Goal: Task Accomplishment & Management: Complete application form

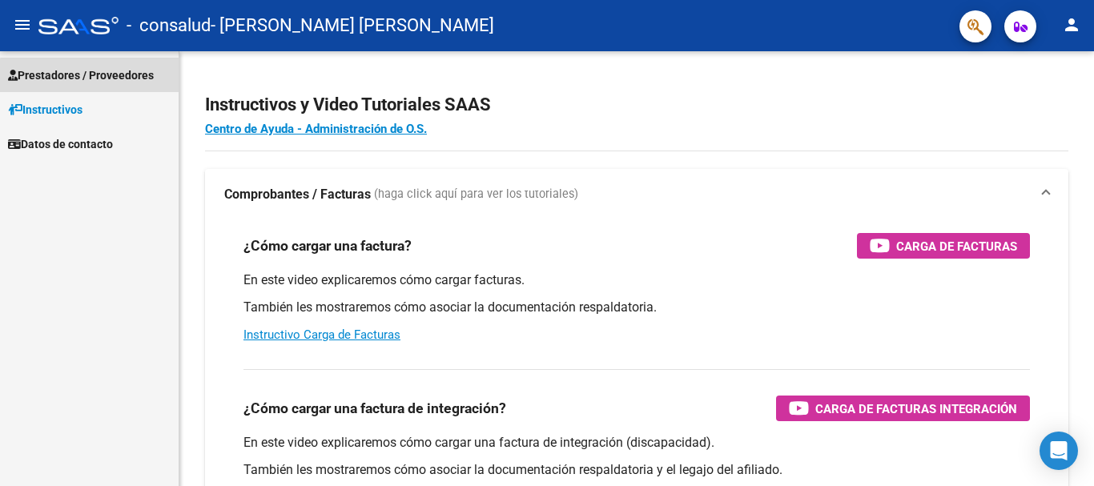
click at [103, 77] on span "Prestadores / Proveedores" at bounding box center [81, 75] width 146 height 18
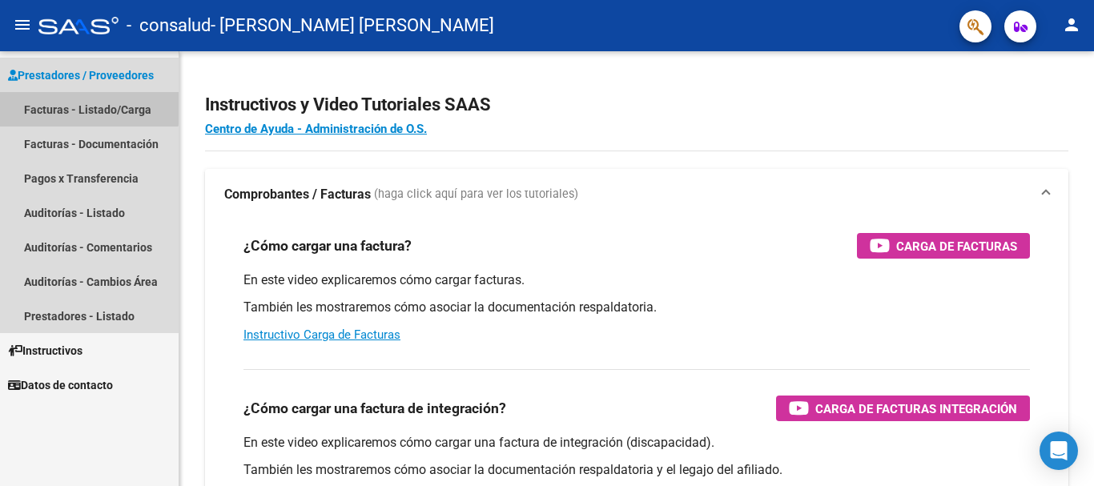
click at [87, 104] on link "Facturas - Listado/Carga" at bounding box center [89, 109] width 179 height 34
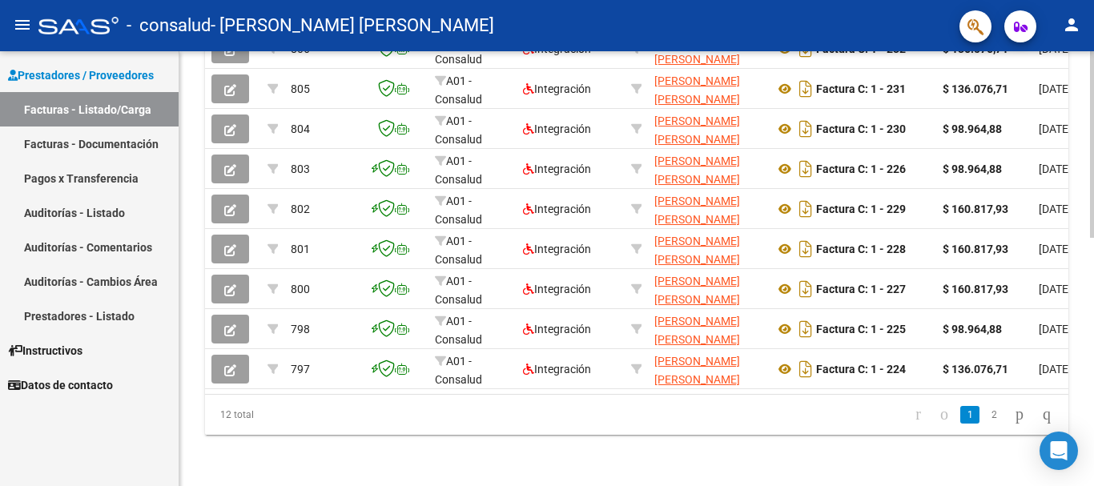
scroll to position [581, 0]
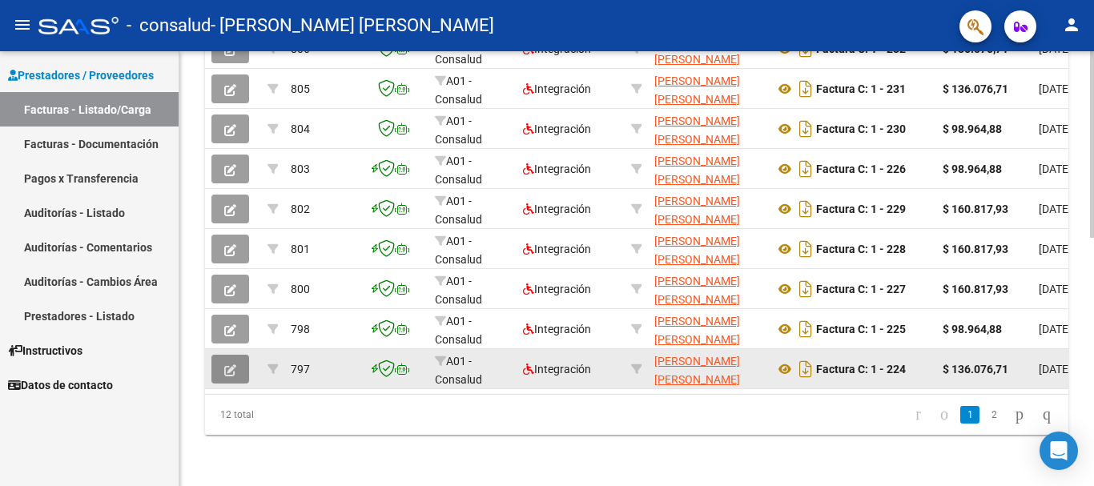
click at [225, 355] on button "button" at bounding box center [230, 369] width 38 height 29
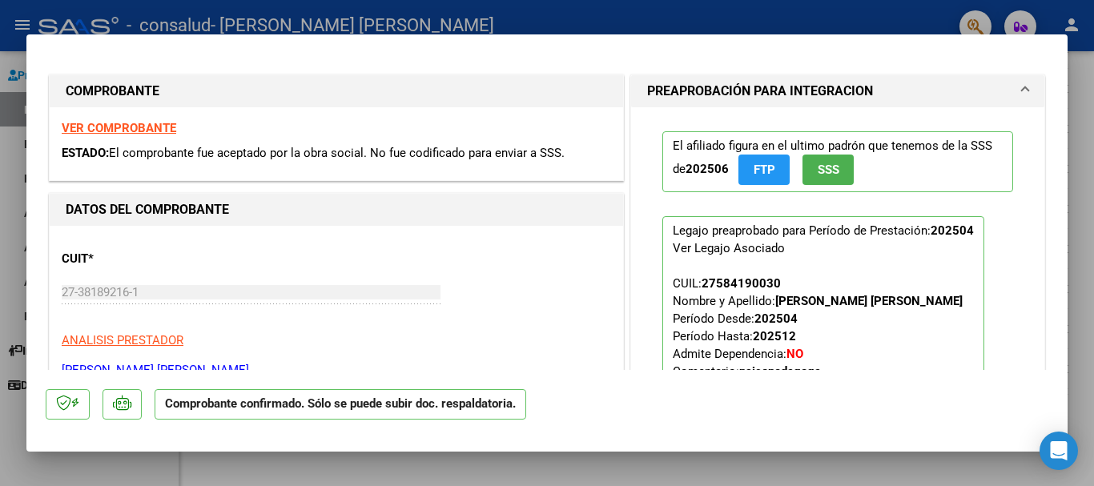
click at [1079, 50] on div at bounding box center [547, 243] width 1094 height 486
type input "$ 0,00"
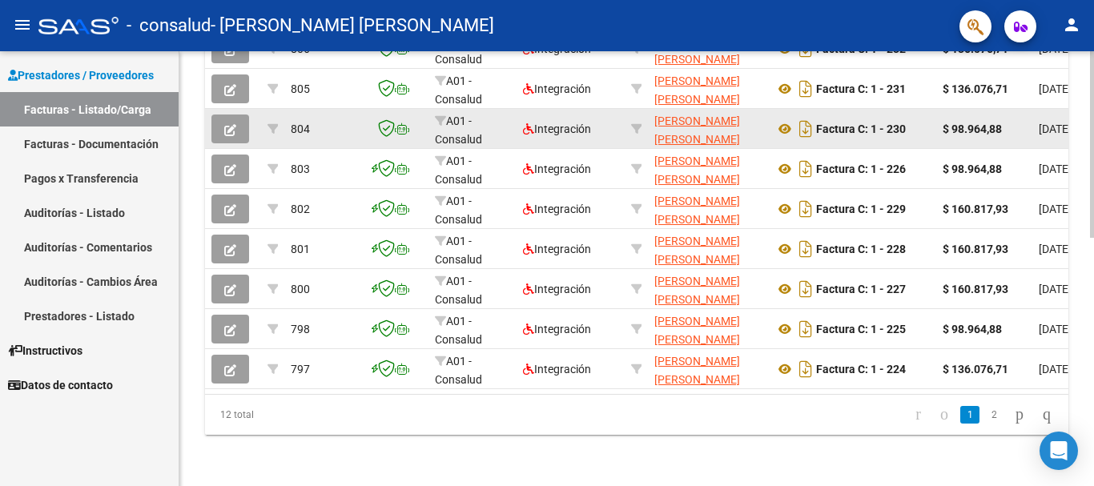
click at [227, 115] on button "button" at bounding box center [230, 129] width 38 height 29
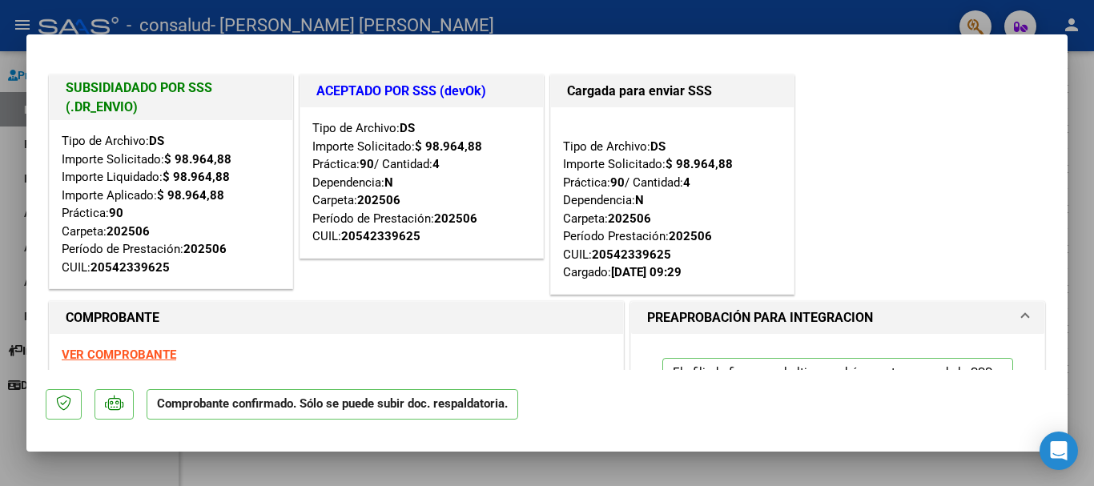
click at [1076, 64] on div at bounding box center [547, 243] width 1094 height 486
type input "$ 0,00"
